Goal: Transaction & Acquisition: Purchase product/service

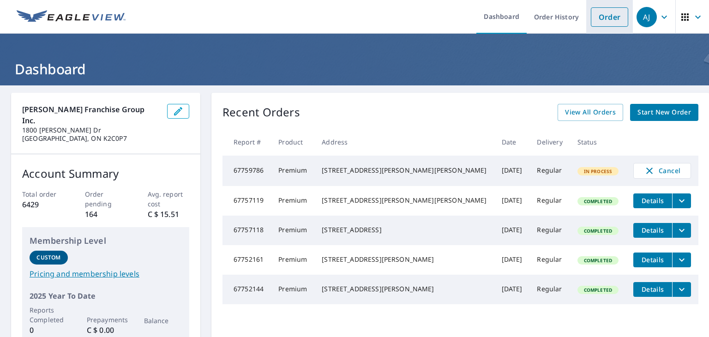
click at [597, 16] on link "Order" at bounding box center [609, 16] width 37 height 19
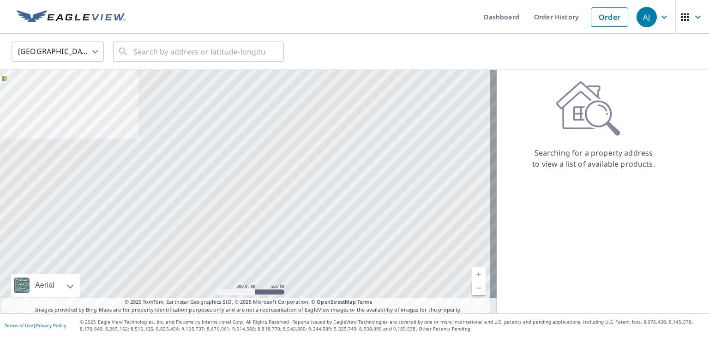
click at [97, 48] on body "[PERSON_NAME] [PERSON_NAME] Dashboard Order History Order AJ United States US ​…" at bounding box center [354, 168] width 709 height 337
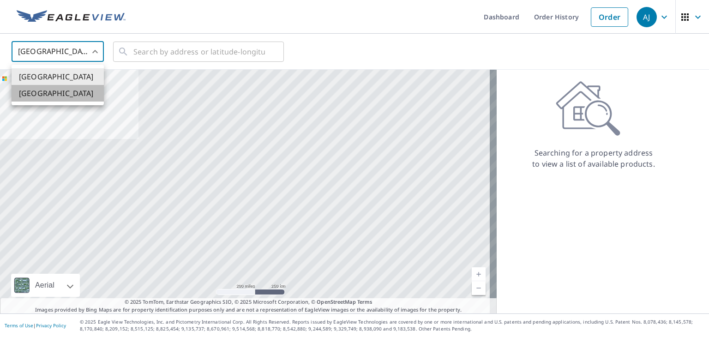
click at [74, 93] on li "[GEOGRAPHIC_DATA]" at bounding box center [58, 93] width 92 height 17
type input "CA"
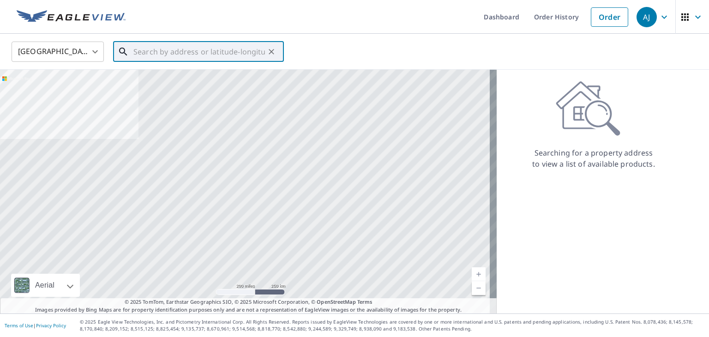
click at [190, 54] on input "text" at bounding box center [198, 52] width 131 height 26
paste input "916 Innswood Dr, Ottawa, ON K2A 3S1, Canada"
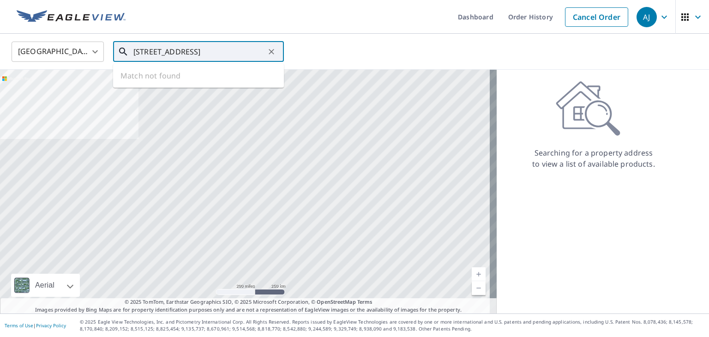
scroll to position [0, 34]
type input "916 Innswood Dr, Ottawa, ON K2A 3S1, Canada"
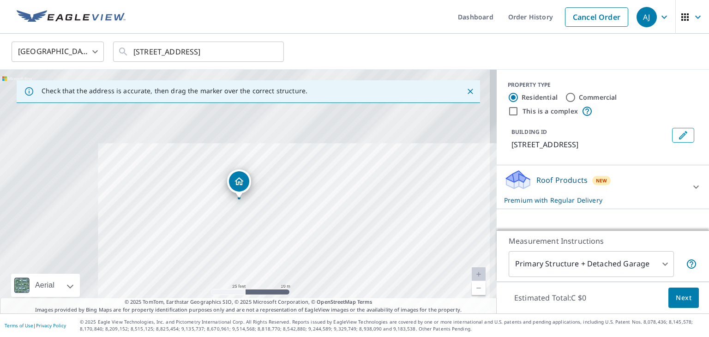
drag, startPoint x: 197, startPoint y: 177, endPoint x: 364, endPoint y: 312, distance: 214.5
click at [362, 312] on div "Check that the address is accurate, then drag the marker over the correct struc…" at bounding box center [248, 192] width 496 height 244
click at [683, 299] on span "Next" at bounding box center [683, 298] width 16 height 12
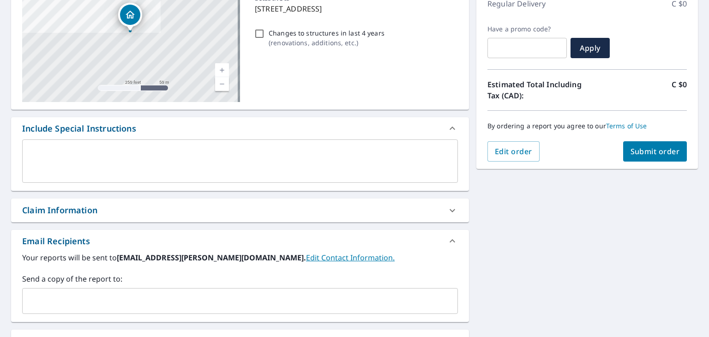
scroll to position [138, 0]
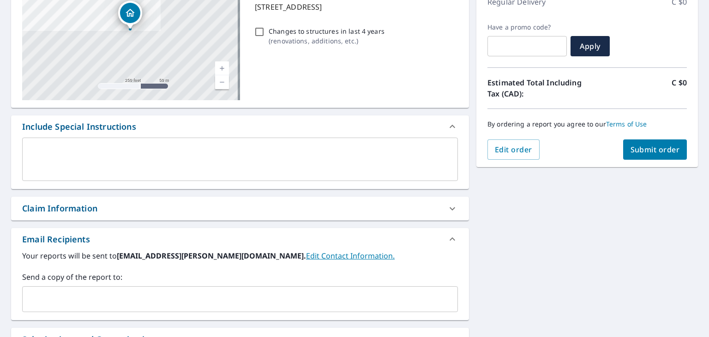
click at [655, 151] on span "Submit order" at bounding box center [654, 149] width 49 height 10
checkbox input "true"
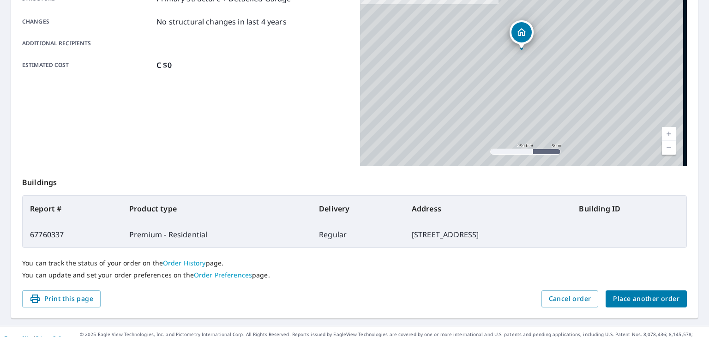
scroll to position [206, 0]
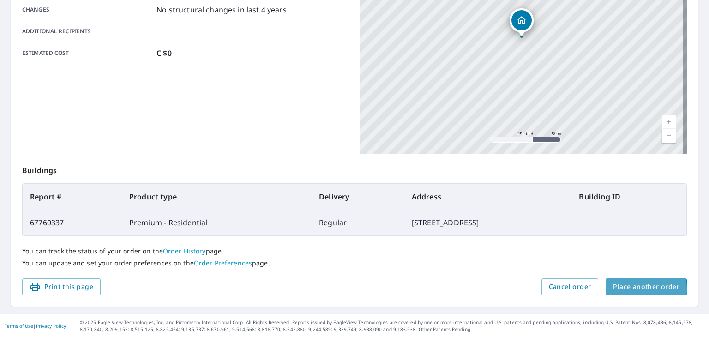
click at [625, 288] on span "Place another order" at bounding box center [646, 287] width 66 height 12
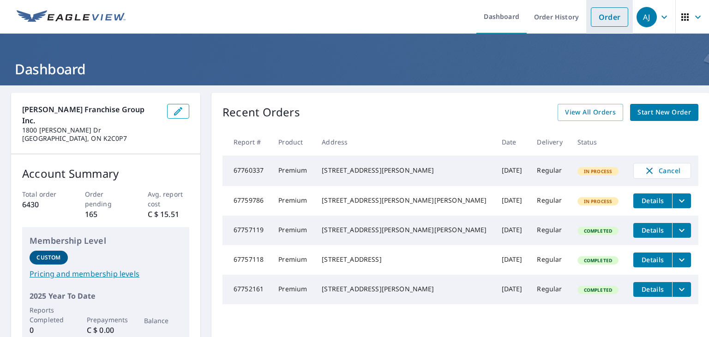
click at [602, 17] on link "Order" at bounding box center [609, 16] width 37 height 19
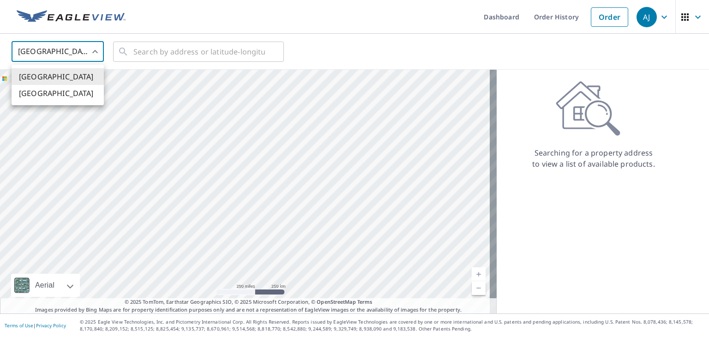
drag, startPoint x: 88, startPoint y: 47, endPoint x: 81, endPoint y: 58, distance: 13.3
click at [88, 48] on body "[PERSON_NAME] [PERSON_NAME] Dashboard Order History Order AJ United States US ​…" at bounding box center [354, 168] width 709 height 337
drag, startPoint x: 59, startPoint y: 93, endPoint x: 86, endPoint y: 84, distance: 29.3
click at [59, 94] on li "[GEOGRAPHIC_DATA]" at bounding box center [58, 93] width 92 height 17
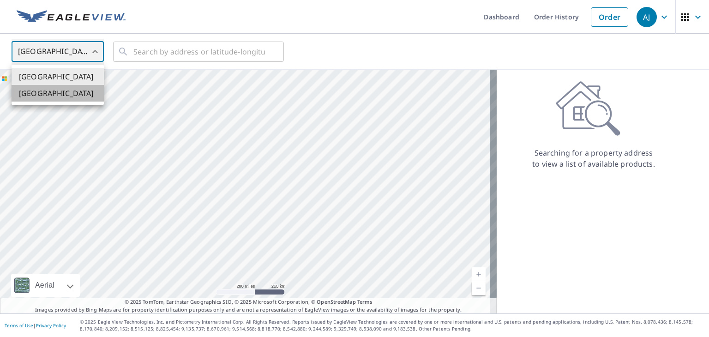
type input "CA"
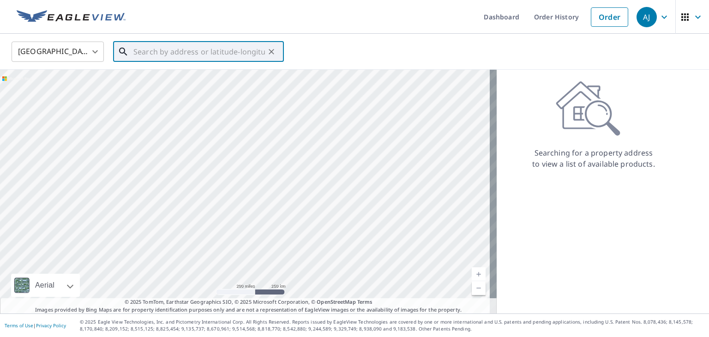
paste input "[STREET_ADDRESS]"
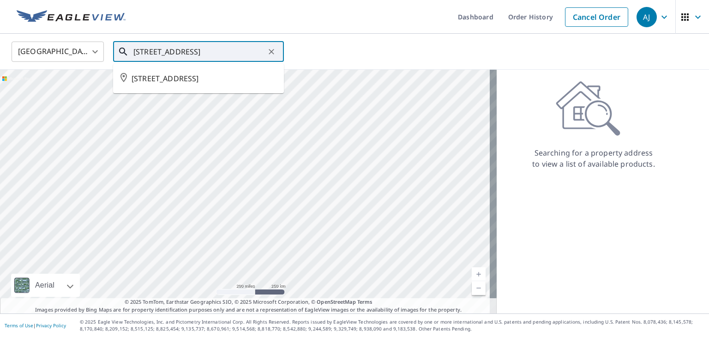
type input "[STREET_ADDRESS]"
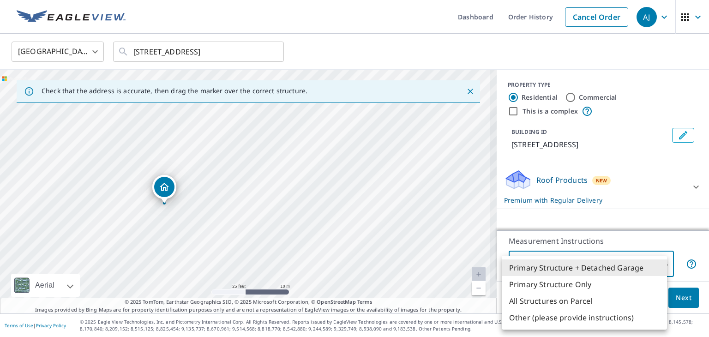
click at [650, 257] on body "[PERSON_NAME] [PERSON_NAME] Dashboard Order History Cancel Order AJ Canada [GEO…" at bounding box center [354, 168] width 709 height 337
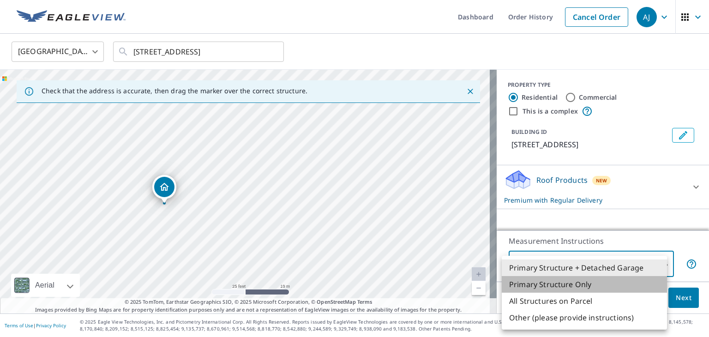
click at [598, 285] on li "Primary Structure Only" at bounding box center [584, 284] width 165 height 17
type input "2"
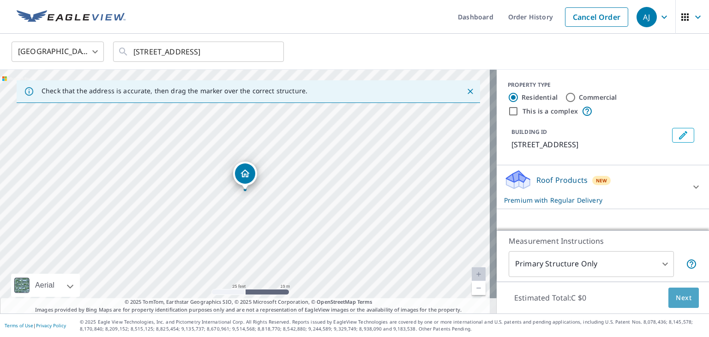
click at [675, 301] on span "Next" at bounding box center [683, 298] width 16 height 12
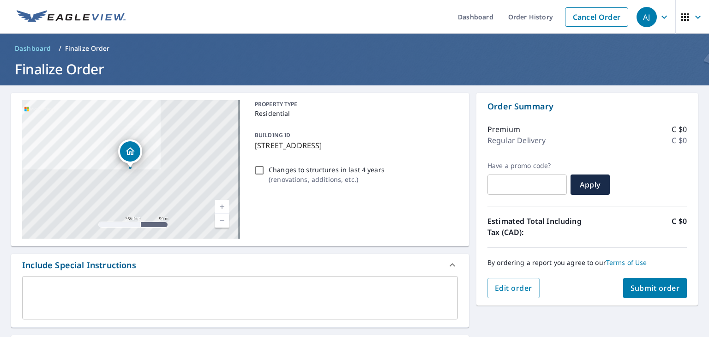
click at [633, 287] on span "Submit order" at bounding box center [654, 288] width 49 height 10
checkbox input "true"
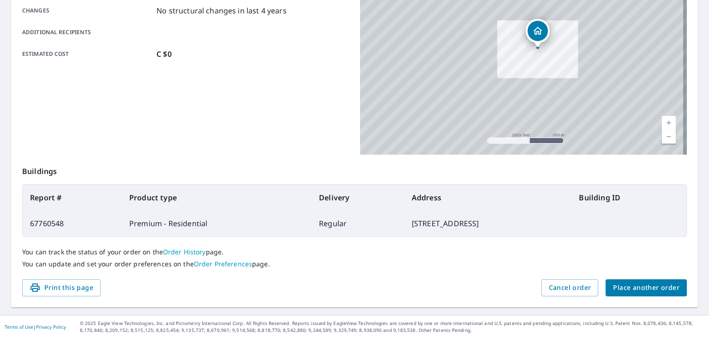
scroll to position [206, 0]
click at [626, 284] on span "Place another order" at bounding box center [646, 287] width 66 height 12
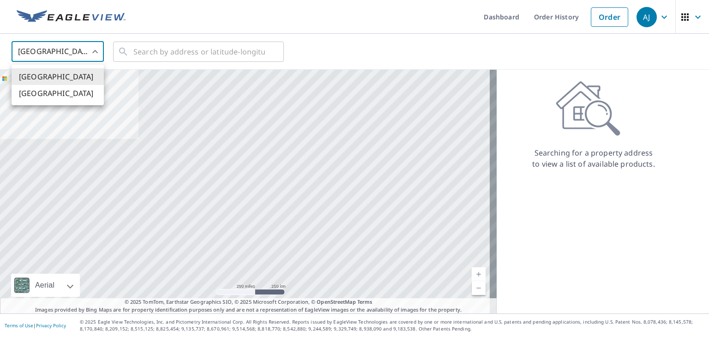
click at [91, 51] on body "[PERSON_NAME] [PERSON_NAME] Dashboard Order History Order AJ United States US ​…" at bounding box center [354, 168] width 709 height 337
click at [58, 97] on li "[GEOGRAPHIC_DATA]" at bounding box center [58, 93] width 92 height 17
type input "CA"
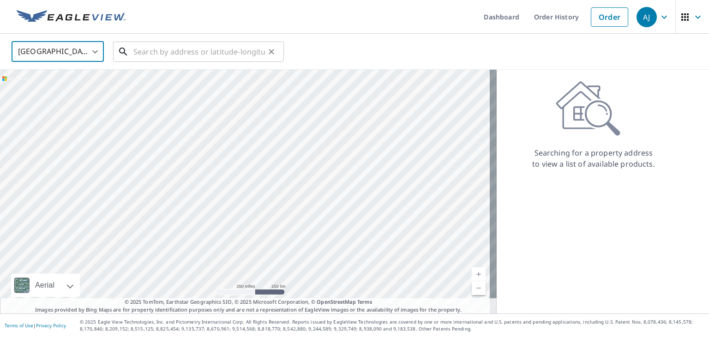
click at [167, 51] on input "text" at bounding box center [198, 52] width 131 height 26
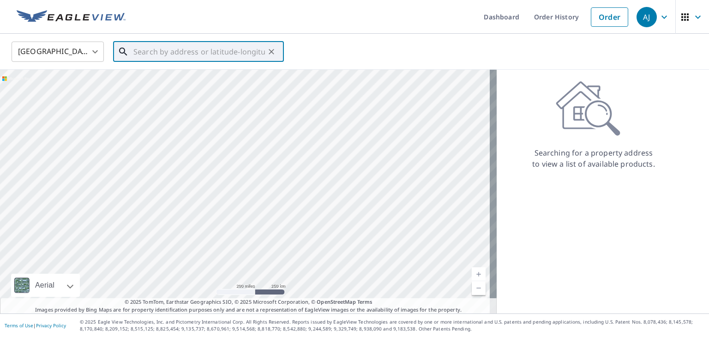
paste input "[STREET_ADDRESS]"
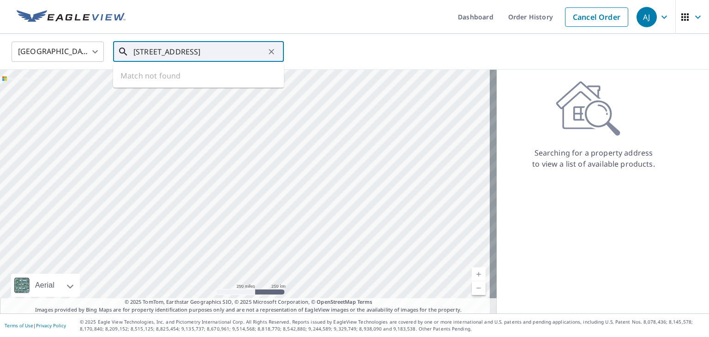
type input "[STREET_ADDRESS]"
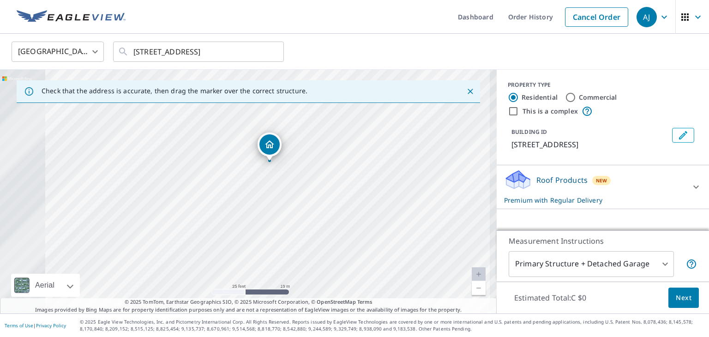
drag, startPoint x: 284, startPoint y: 192, endPoint x: 344, endPoint y: 203, distance: 61.0
click at [343, 203] on div "[STREET_ADDRESS]" at bounding box center [248, 192] width 496 height 244
drag, startPoint x: 279, startPoint y: 145, endPoint x: 273, endPoint y: 143, distance: 5.7
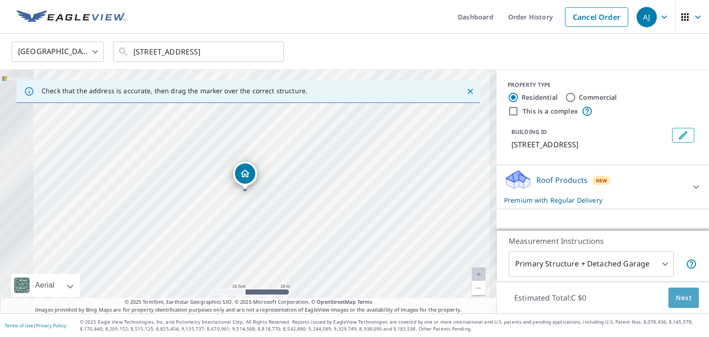
click at [683, 300] on span "Next" at bounding box center [683, 298] width 16 height 12
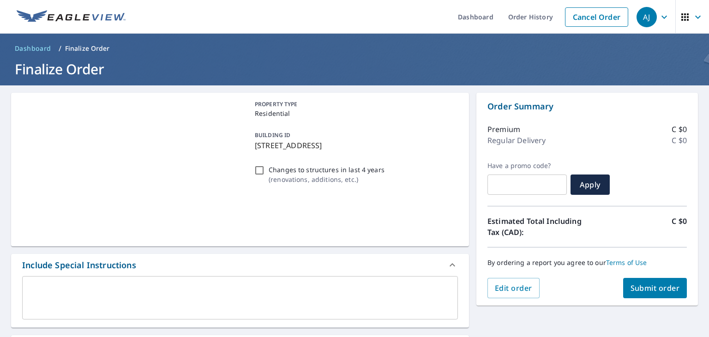
click at [669, 292] on span "Submit order" at bounding box center [654, 288] width 49 height 10
checkbox input "true"
